Goal: Transaction & Acquisition: Purchase product/service

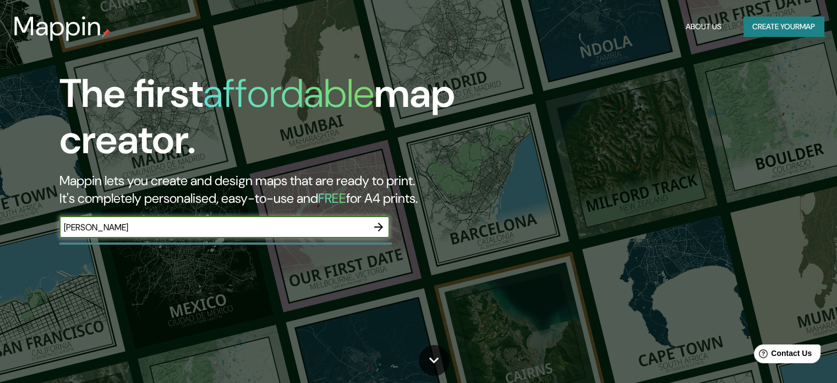
type input "[PERSON_NAME]"
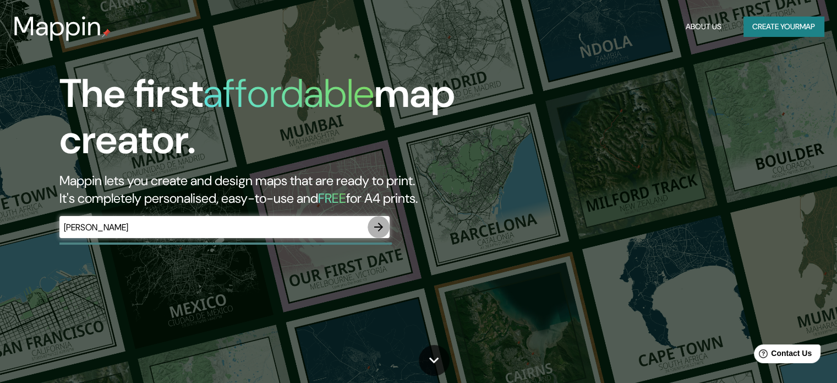
click at [383, 224] on icon "button" at bounding box center [378, 226] width 13 height 13
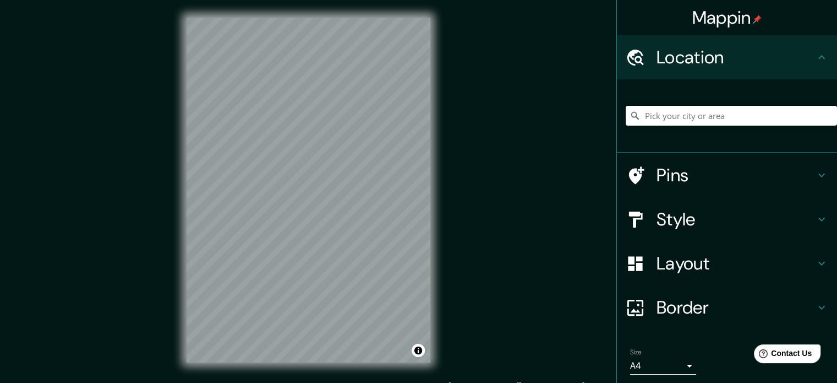
click at [705, 115] on input "Pick your city or area" at bounding box center [731, 116] width 211 height 20
type input "l"
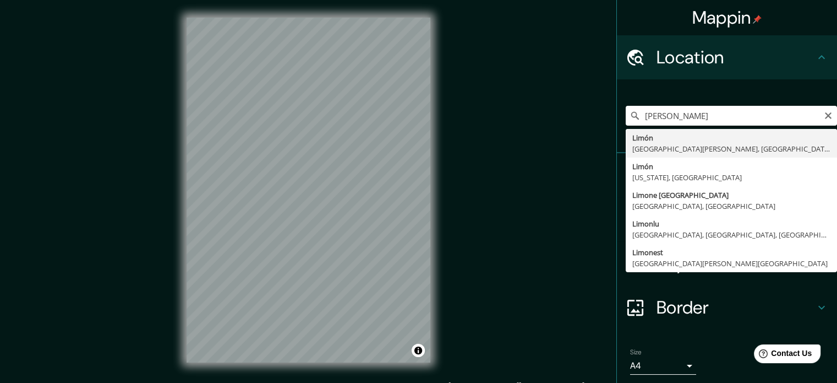
type input "[PERSON_NAME], [GEOGRAPHIC_DATA][PERSON_NAME], [GEOGRAPHIC_DATA]"
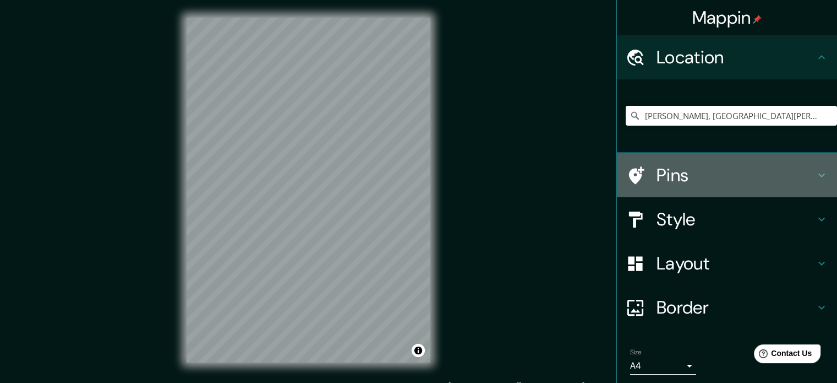
click at [663, 174] on h4 "Pins" at bounding box center [736, 175] width 159 height 22
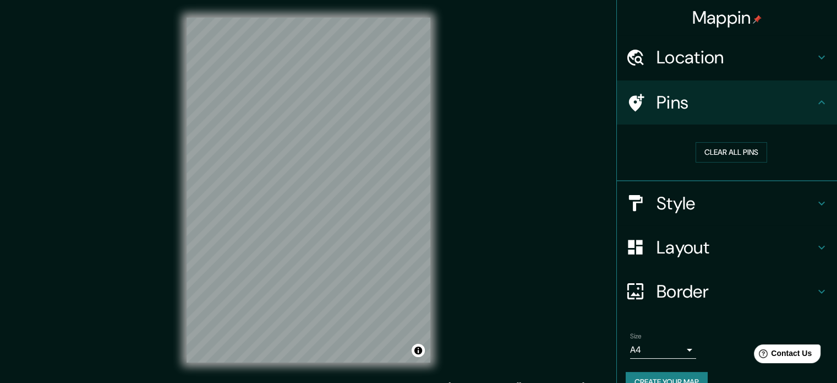
click at [819, 103] on icon at bounding box center [821, 102] width 13 height 13
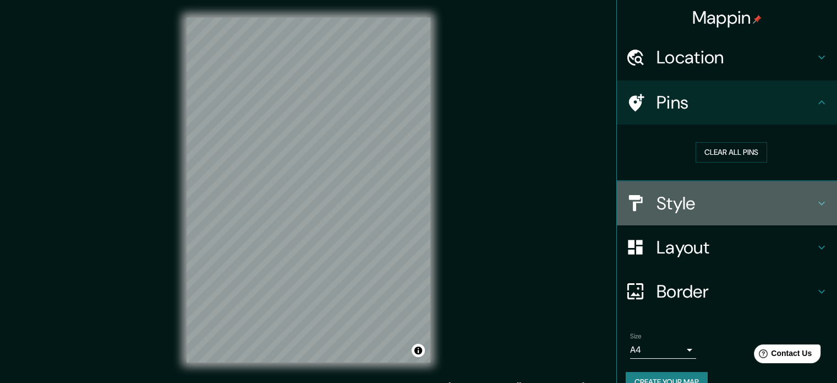
click at [757, 212] on h4 "Style" at bounding box center [736, 203] width 159 height 22
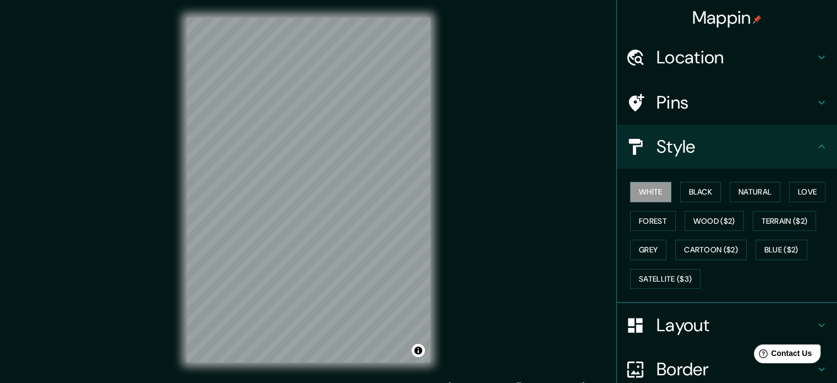
click at [692, 334] on h4 "Layout" at bounding box center [736, 325] width 159 height 22
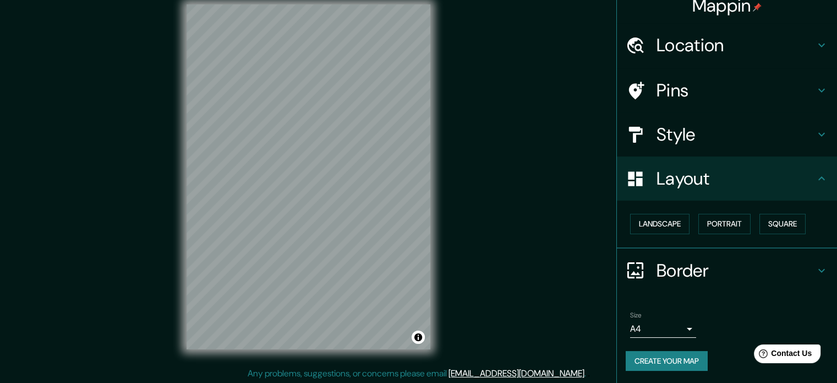
scroll to position [14, 0]
click at [702, 271] on h4 "Border" at bounding box center [736, 270] width 159 height 22
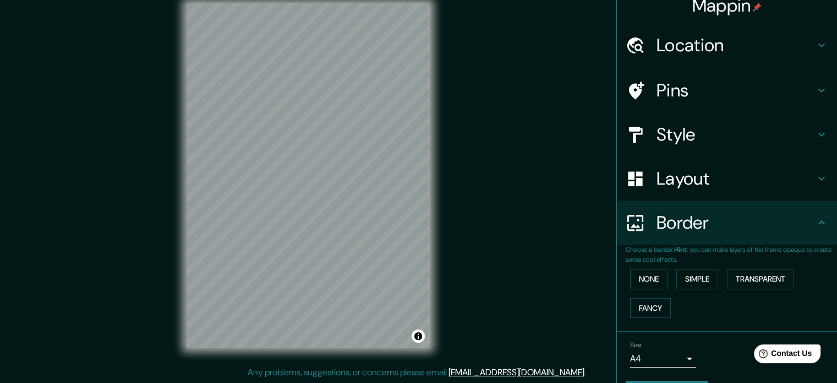
click at [698, 173] on h4 "Layout" at bounding box center [736, 178] width 159 height 22
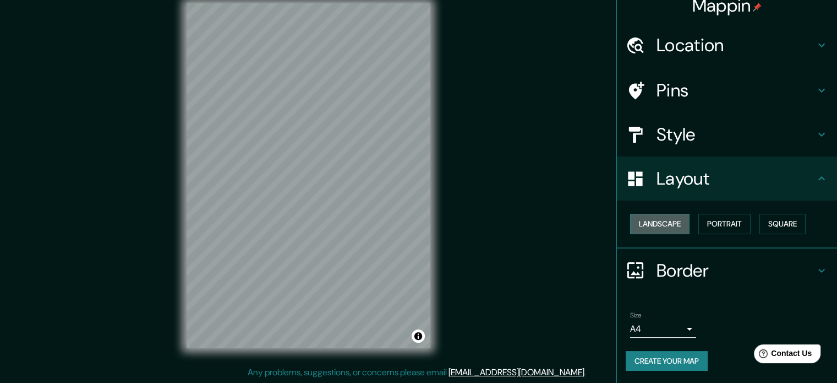
click at [666, 231] on button "Landscape" at bounding box center [659, 224] width 59 height 20
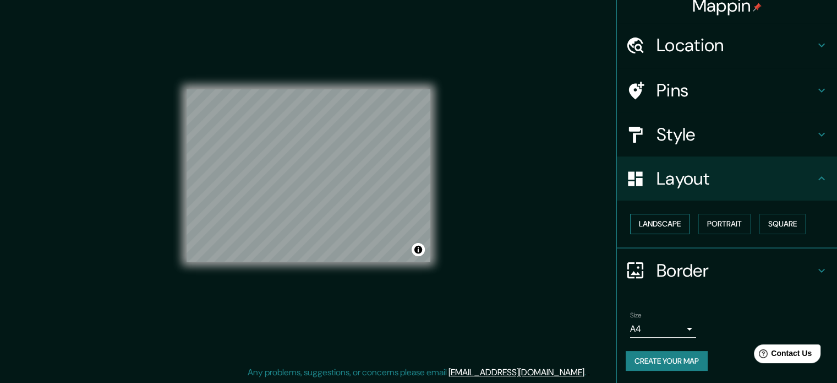
click at [664, 226] on button "Landscape" at bounding box center [659, 224] width 59 height 20
click at [707, 226] on button "Portrait" at bounding box center [724, 224] width 52 height 20
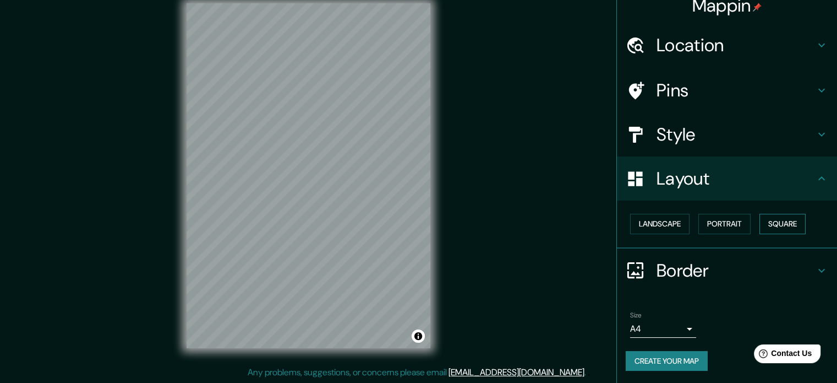
click at [787, 220] on button "Square" at bounding box center [783, 224] width 46 height 20
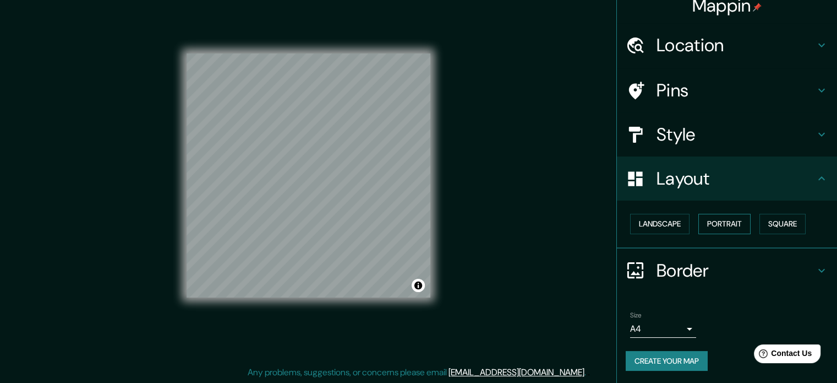
click at [721, 230] on button "Portrait" at bounding box center [724, 224] width 52 height 20
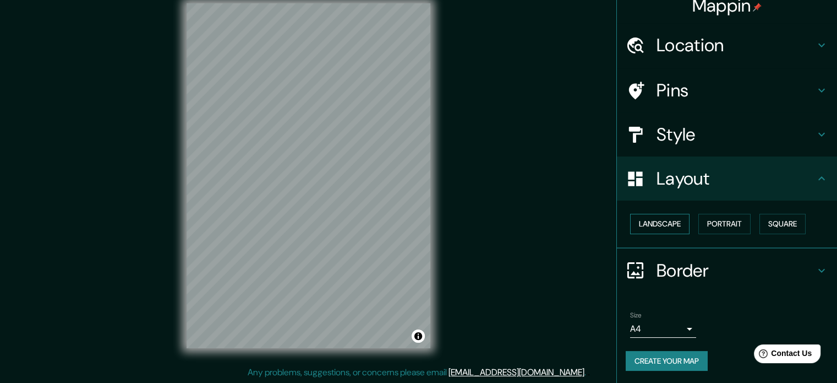
click at [658, 223] on button "Landscape" at bounding box center [659, 224] width 59 height 20
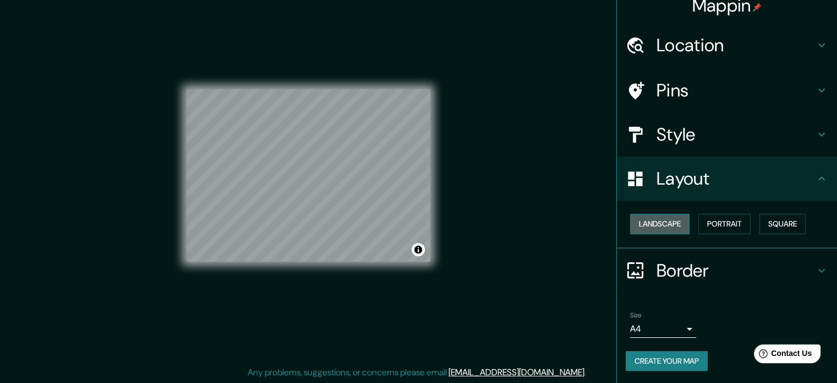
click at [658, 223] on button "Landscape" at bounding box center [659, 224] width 59 height 20
click at [720, 218] on button "Portrait" at bounding box center [724, 224] width 52 height 20
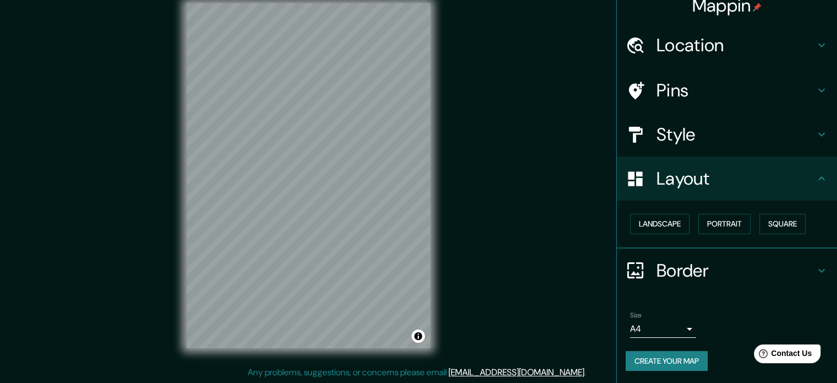
click at [678, 323] on body "Mappin Location [GEOGRAPHIC_DATA], [GEOGRAPHIC_DATA][PERSON_NAME], [GEOGRAPHIC_…" at bounding box center [418, 177] width 837 height 383
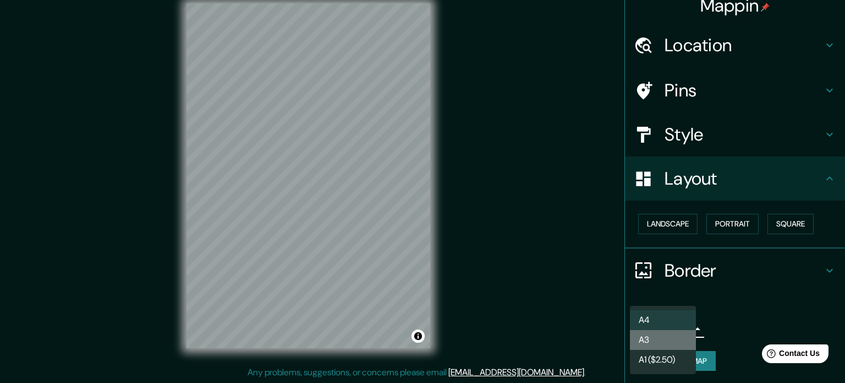
click at [665, 343] on li "A3" at bounding box center [663, 340] width 66 height 20
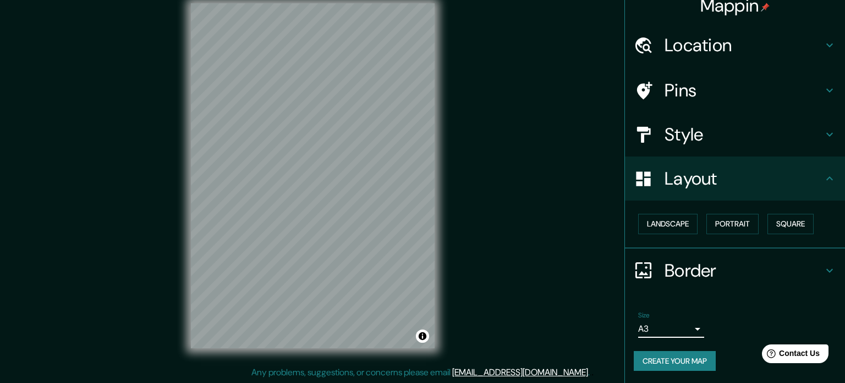
click at [671, 325] on body "Mappin Location [GEOGRAPHIC_DATA], [GEOGRAPHIC_DATA][PERSON_NAME], [GEOGRAPHIC_…" at bounding box center [422, 177] width 845 height 383
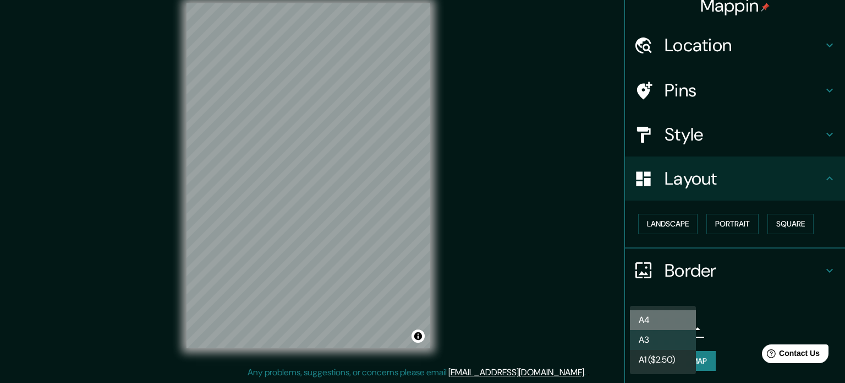
click at [670, 318] on li "A4" at bounding box center [663, 320] width 66 height 20
type input "single"
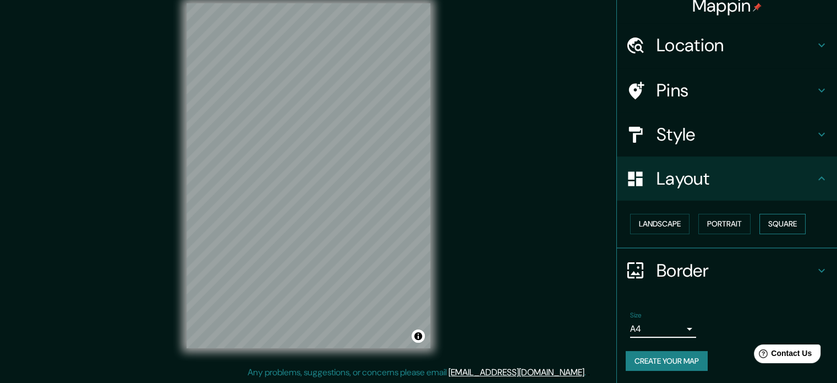
click at [769, 223] on button "Square" at bounding box center [783, 224] width 46 height 20
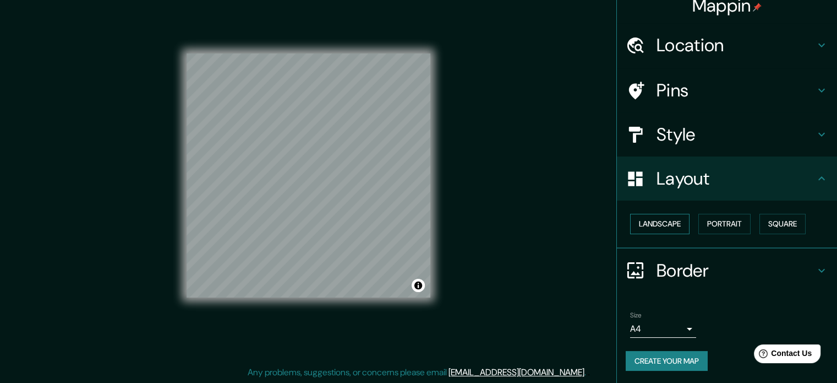
drag, startPoint x: 663, startPoint y: 233, endPoint x: 671, endPoint y: 231, distance: 9.1
click at [667, 232] on button "Landscape" at bounding box center [659, 224] width 59 height 20
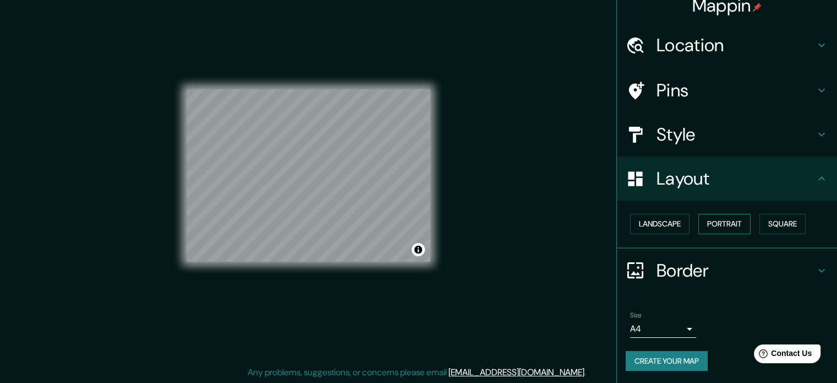
click at [698, 226] on button "Portrait" at bounding box center [724, 224] width 52 height 20
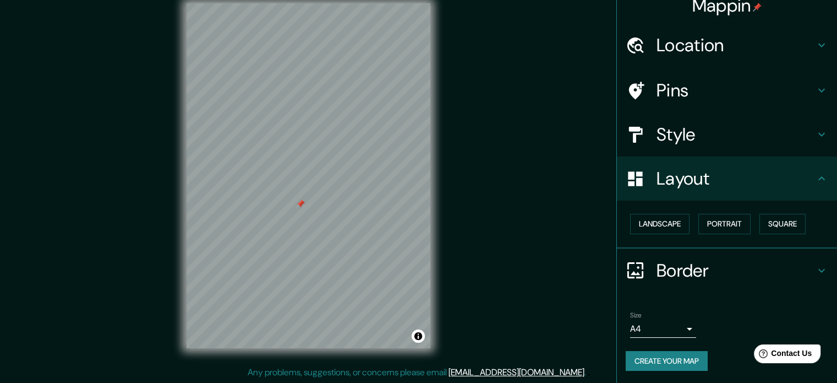
click at [501, 155] on div "Mappin Location [GEOGRAPHIC_DATA], [GEOGRAPHIC_DATA][PERSON_NAME], [GEOGRAPHIC_…" at bounding box center [418, 184] width 837 height 397
click at [301, 207] on div at bounding box center [300, 203] width 9 height 9
click at [683, 129] on h4 "Style" at bounding box center [736, 134] width 159 height 22
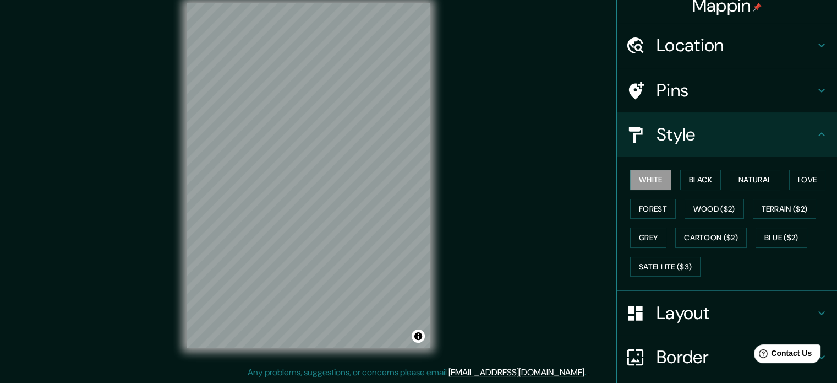
click at [680, 85] on h4 "Pins" at bounding box center [736, 90] width 159 height 22
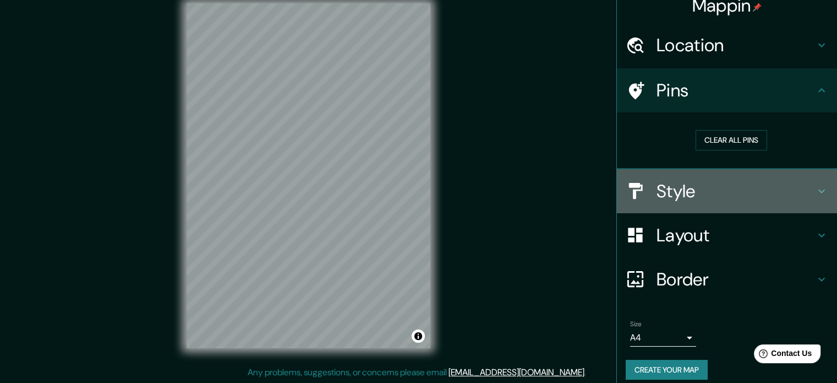
click at [698, 184] on h4 "Style" at bounding box center [736, 191] width 159 height 22
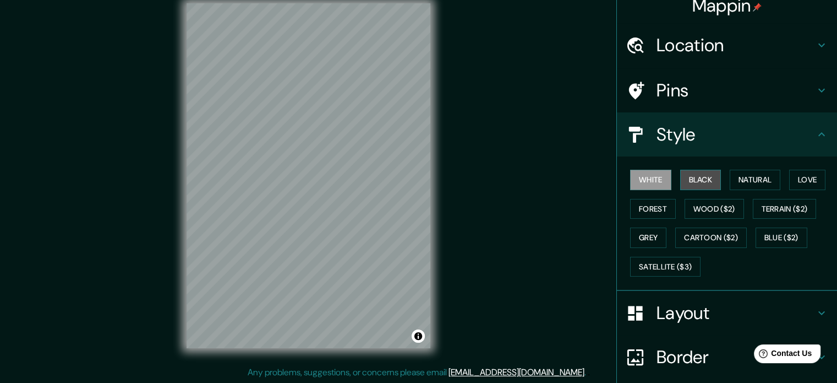
click at [705, 184] on button "Black" at bounding box center [700, 180] width 41 height 20
click at [759, 184] on button "Natural" at bounding box center [755, 180] width 51 height 20
